Goal: Use online tool/utility

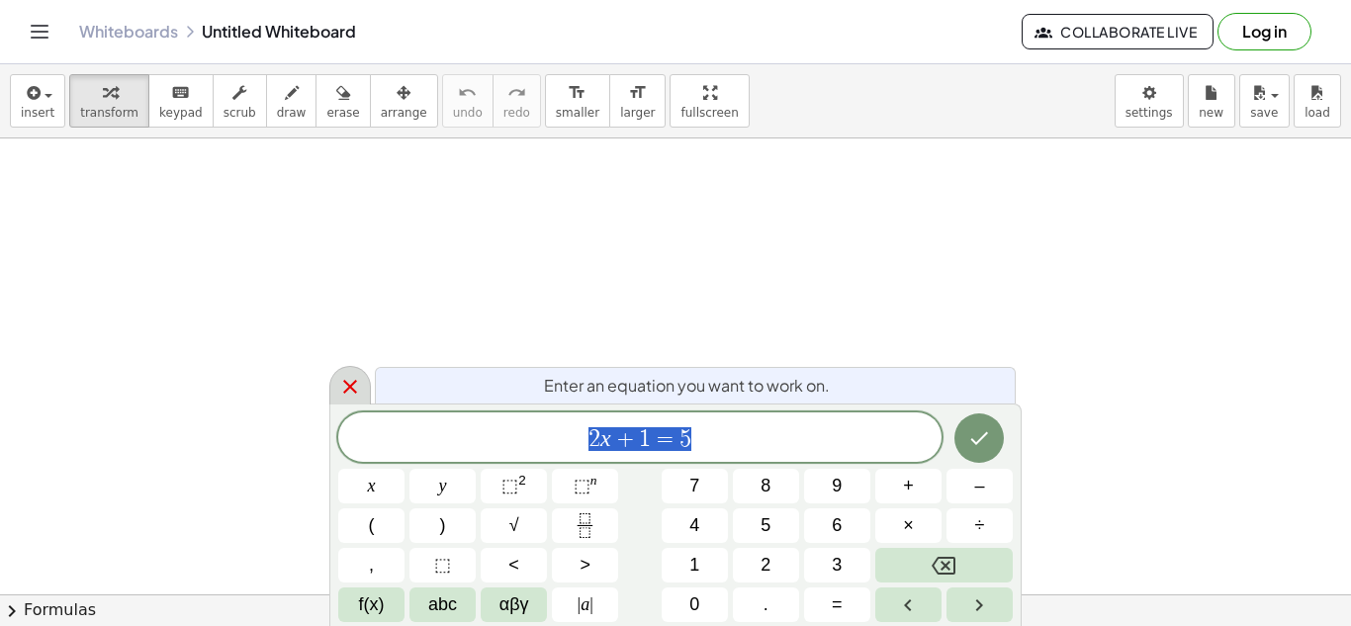
scroll to position [150, 0]
click at [346, 389] on icon at bounding box center [350, 387] width 24 height 24
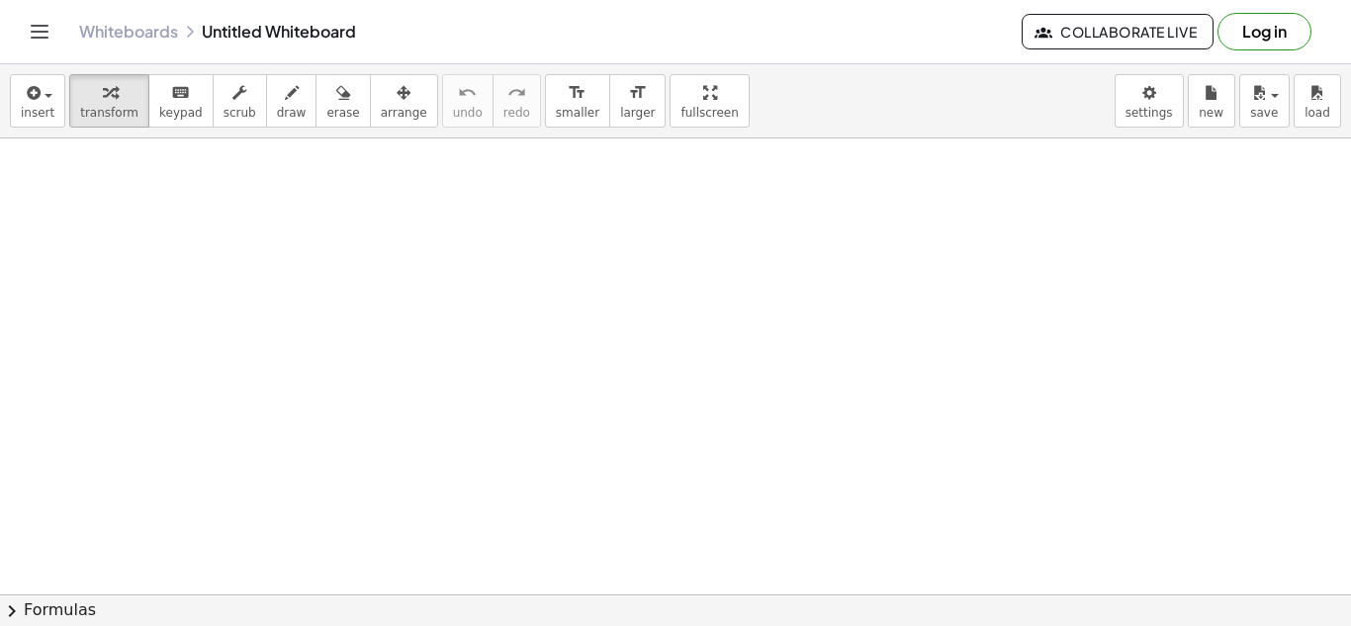
drag, startPoint x: 262, startPoint y: 201, endPoint x: 518, endPoint y: 275, distance: 266.6
click at [518, 275] on div at bounding box center [675, 508] width 1351 height 1040
drag, startPoint x: 205, startPoint y: 198, endPoint x: 477, endPoint y: 290, distance: 287.0
click at [461, 290] on div at bounding box center [675, 508] width 1351 height 1040
drag, startPoint x: 937, startPoint y: 408, endPoint x: 659, endPoint y: 293, distance: 301.9
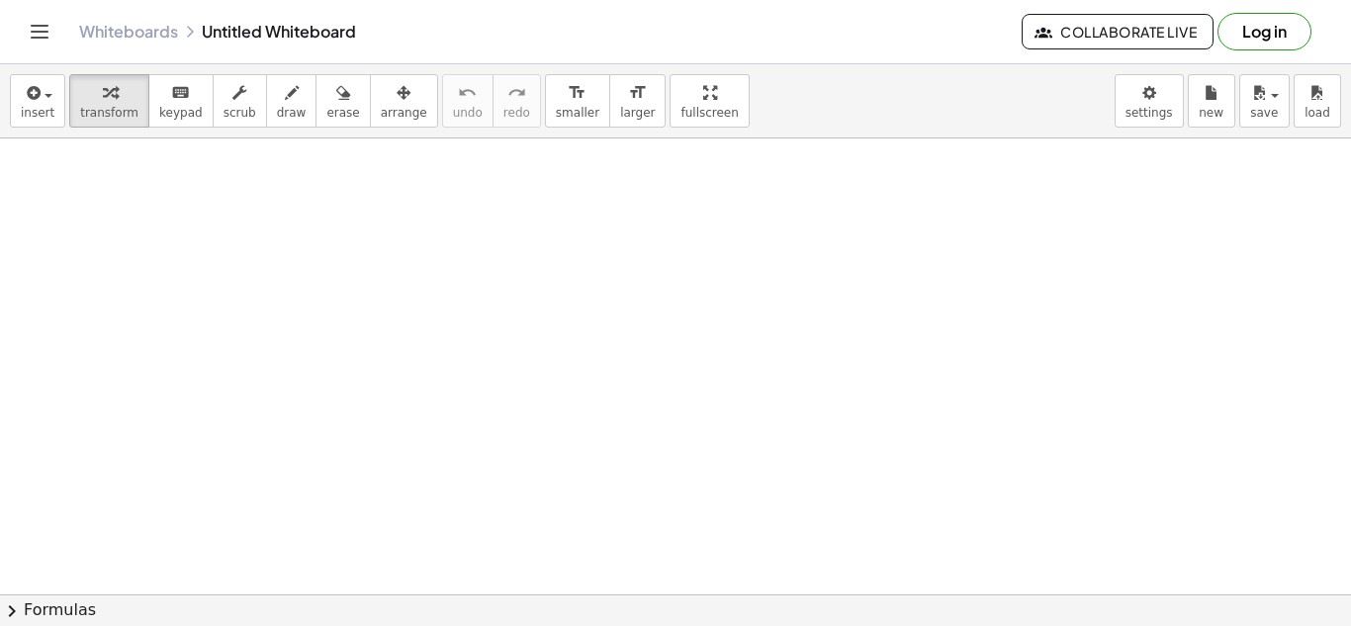
click at [932, 406] on div at bounding box center [675, 508] width 1351 height 1040
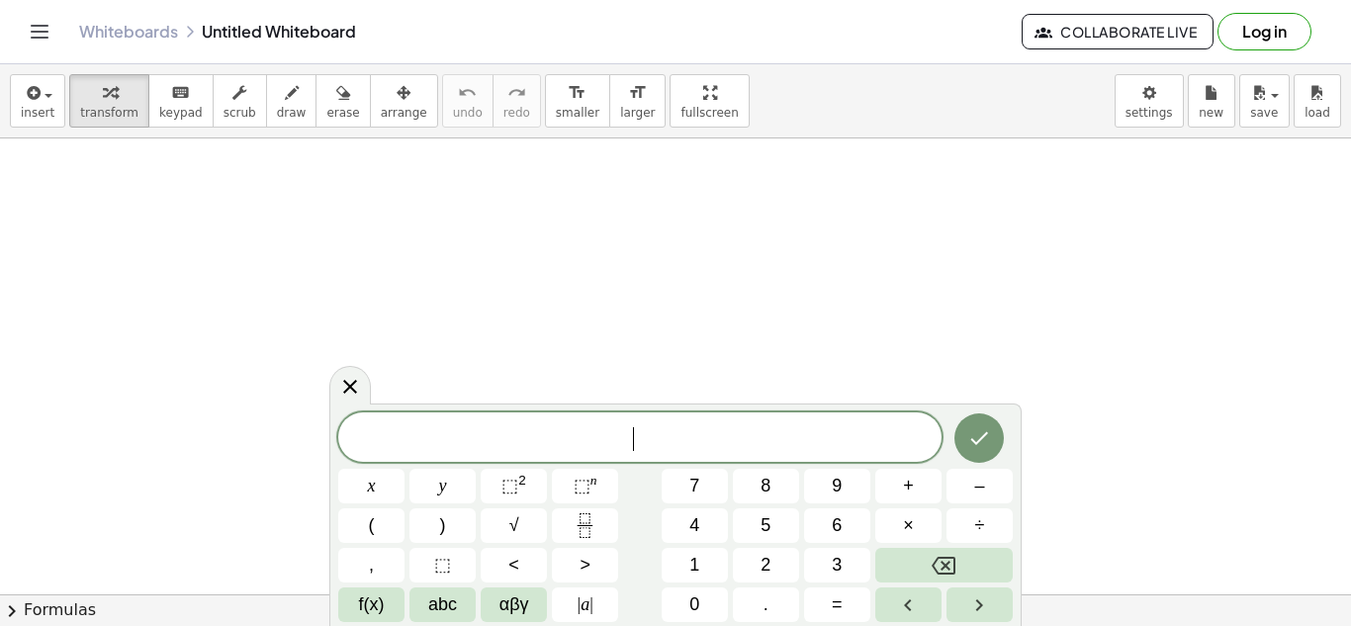
drag, startPoint x: 396, startPoint y: 280, endPoint x: 652, endPoint y: 268, distance: 256.4
click at [407, 280] on div at bounding box center [675, 508] width 1351 height 1040
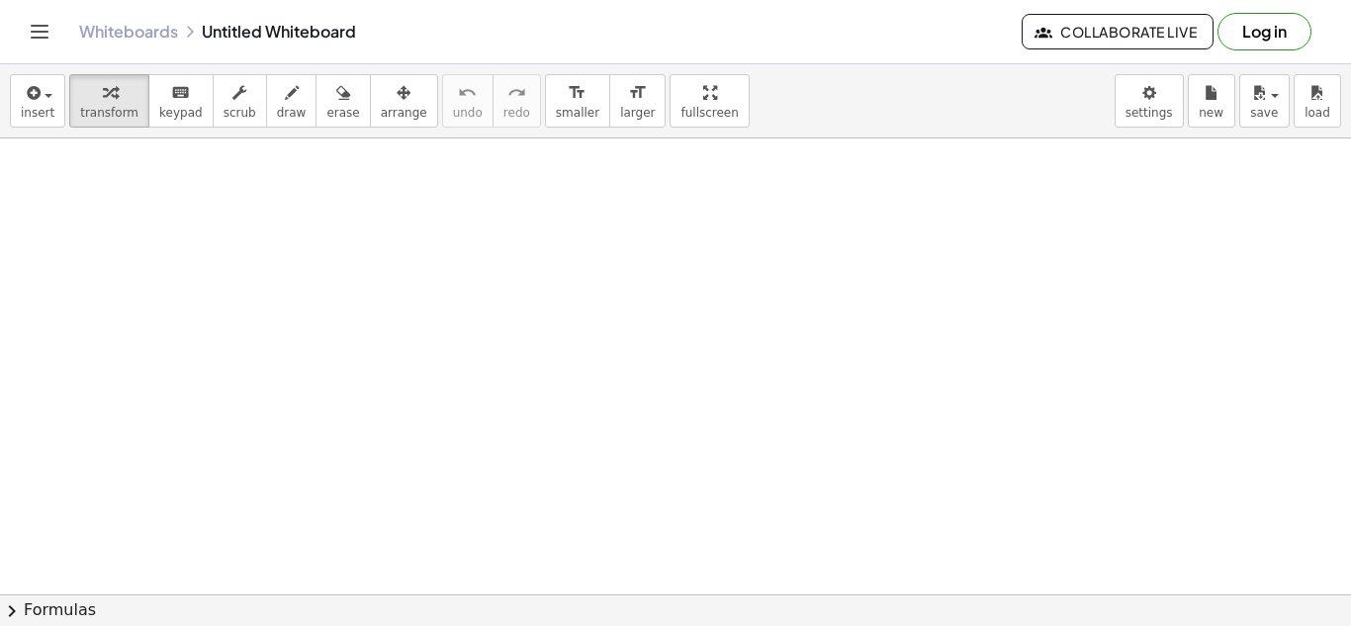
drag, startPoint x: 650, startPoint y: 249, endPoint x: 551, endPoint y: 264, distance: 100.0
click at [438, 255] on div at bounding box center [675, 508] width 1351 height 1040
drag, startPoint x: 489, startPoint y: 391, endPoint x: 435, endPoint y: 421, distance: 62.4
click at [446, 420] on div at bounding box center [675, 508] width 1351 height 1040
drag, startPoint x: 222, startPoint y: 423, endPoint x: 422, endPoint y: 426, distance: 199.8
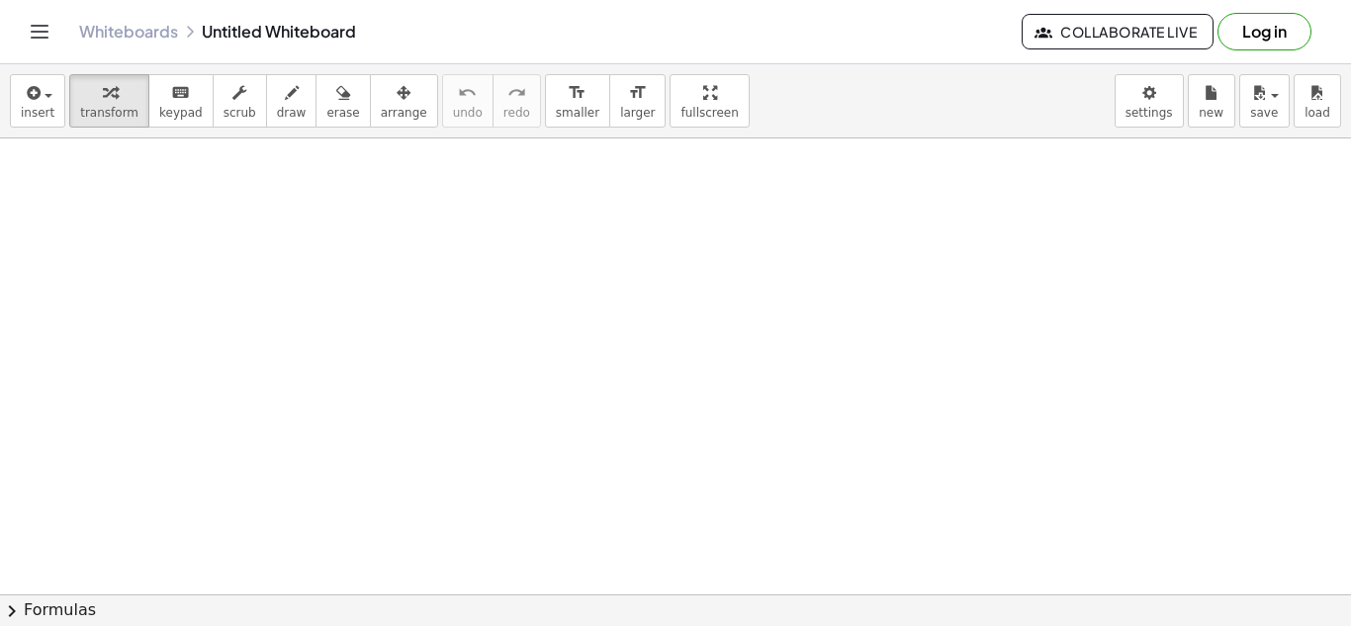
click at [221, 423] on div at bounding box center [675, 508] width 1351 height 1040
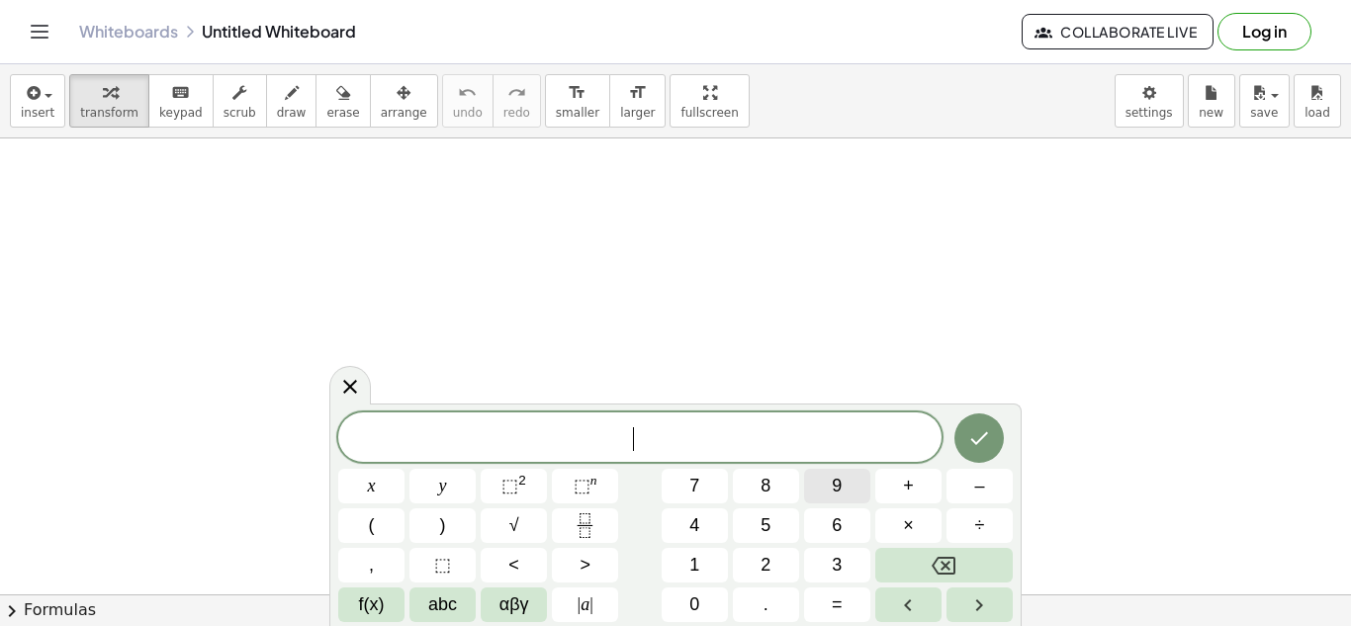
click at [645, 397] on body "Graspable Math Activities Get Started Activity Bank Assigned Work Classes White…" at bounding box center [675, 313] width 1351 height 626
click at [361, 390] on icon at bounding box center [350, 387] width 24 height 24
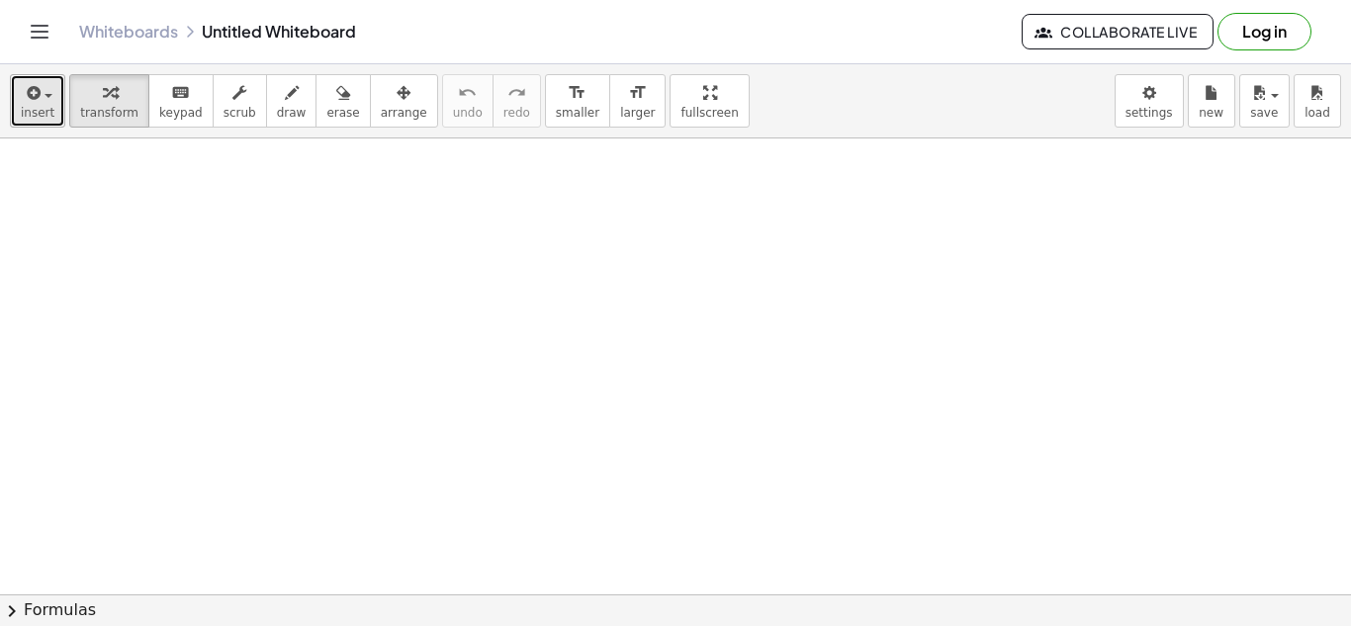
click at [32, 94] on icon "button" at bounding box center [32, 93] width 18 height 24
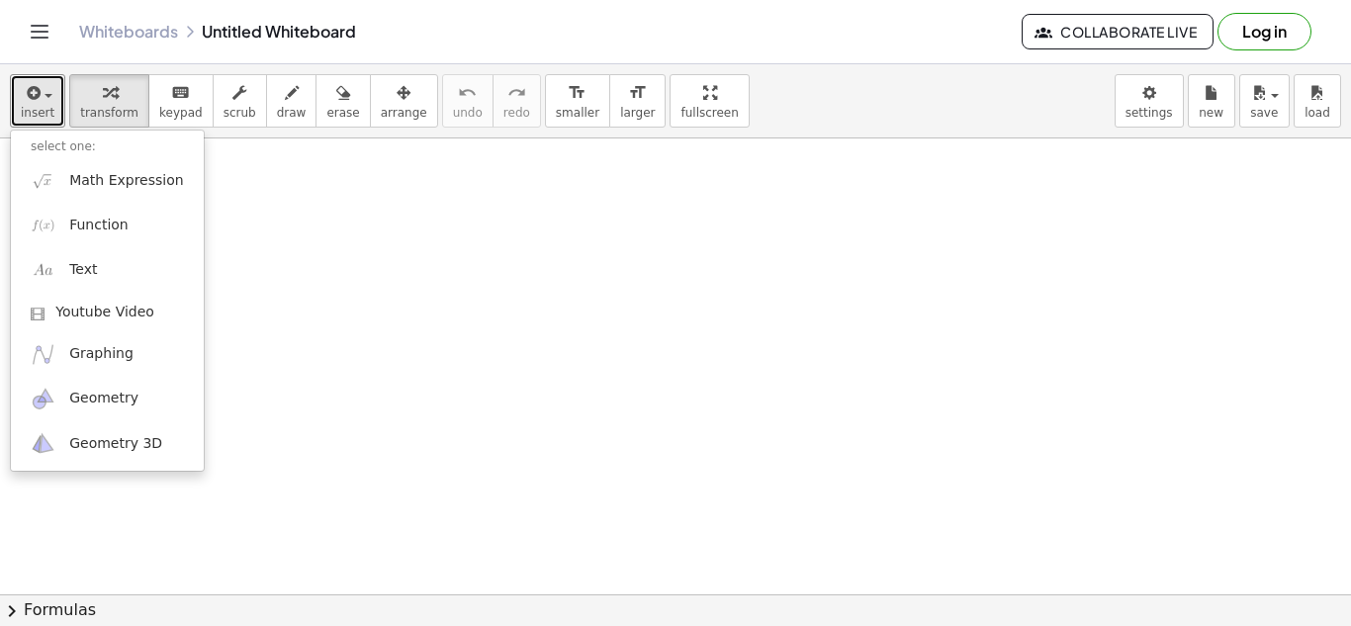
click at [445, 321] on div at bounding box center [675, 508] width 1351 height 1040
